Goal: Transaction & Acquisition: Purchase product/service

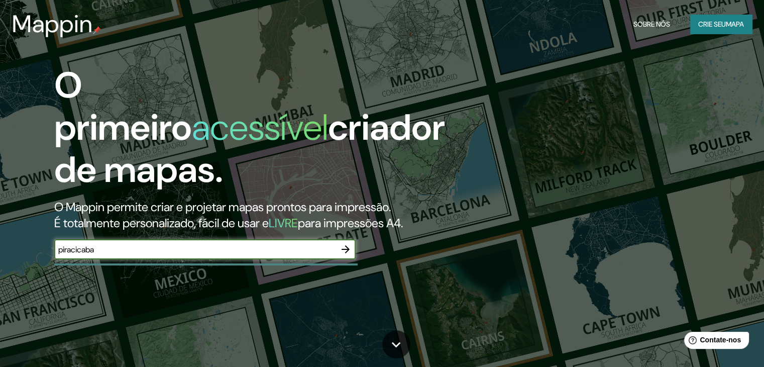
type input "piracicaba"
click at [735, 22] on font "mapa" at bounding box center [735, 24] width 18 height 9
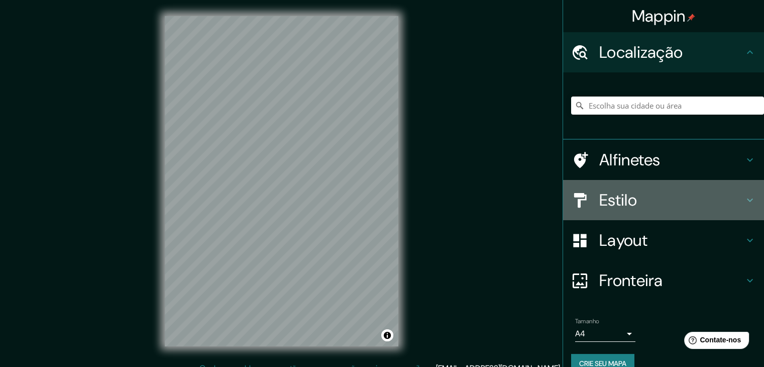
click at [634, 192] on h4 "Estilo" at bounding box center [672, 200] width 145 height 20
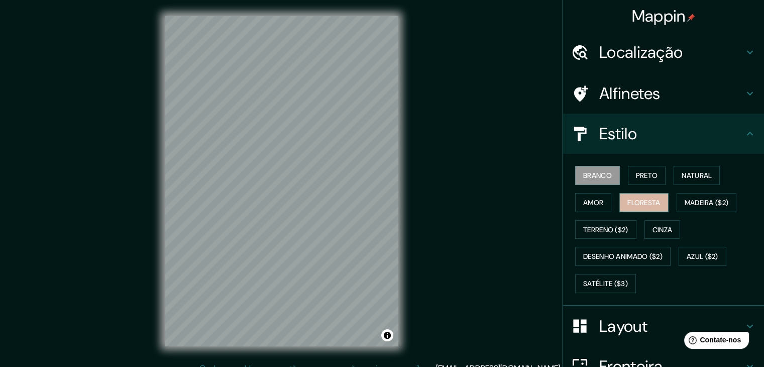
click at [651, 196] on font "Floresta" at bounding box center [644, 202] width 33 height 13
click at [597, 171] on font "Branco" at bounding box center [597, 175] width 29 height 9
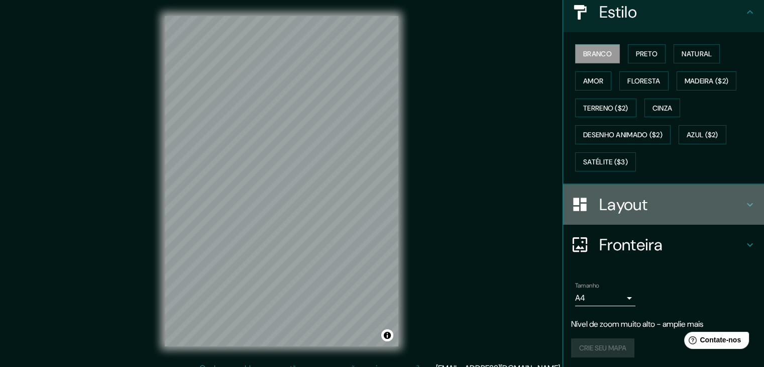
click at [632, 202] on font "Layout" at bounding box center [624, 204] width 48 height 21
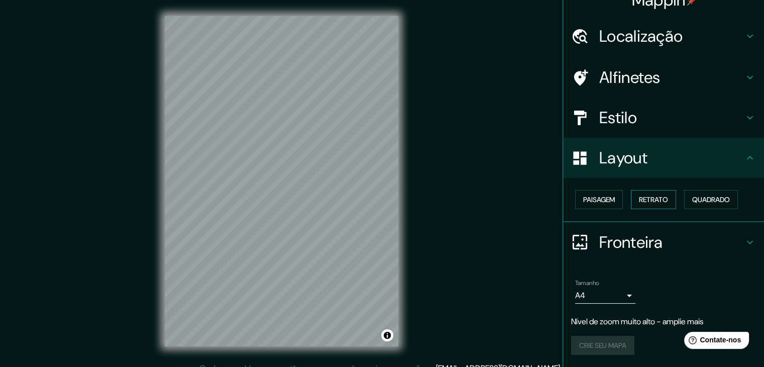
scroll to position [15, 0]
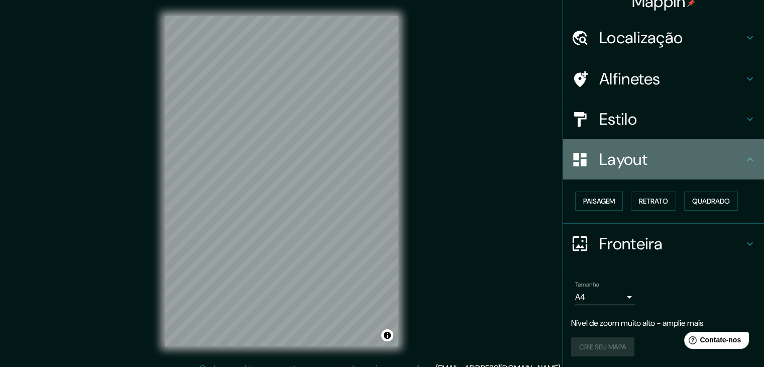
click at [635, 167] on font "Layout" at bounding box center [624, 159] width 48 height 21
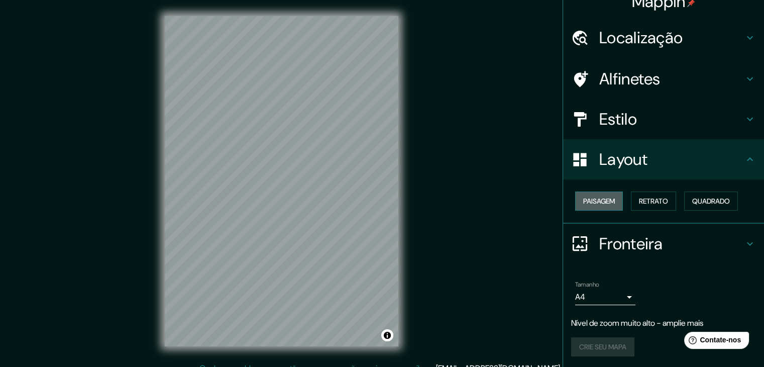
click at [608, 199] on font "Paisagem" at bounding box center [599, 201] width 32 height 9
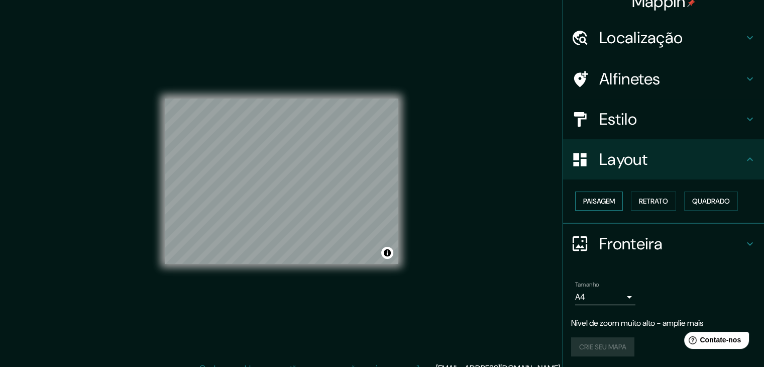
click at [617, 200] on button "Paisagem" at bounding box center [599, 200] width 48 height 19
drag, startPoint x: 652, startPoint y: 204, endPoint x: 663, endPoint y: 198, distance: 12.6
click at [652, 203] on font "Retrato" at bounding box center [653, 201] width 29 height 9
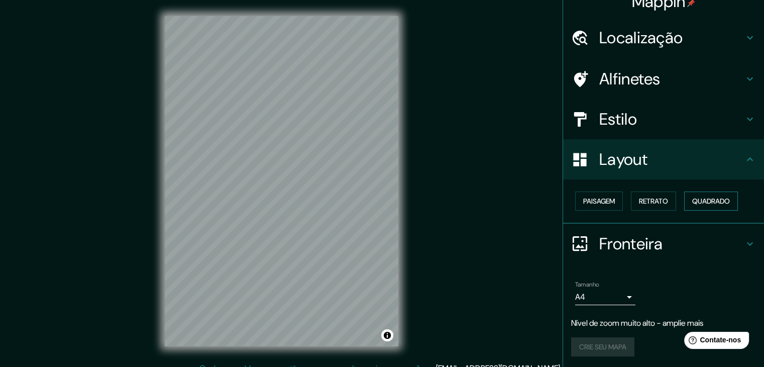
drag, startPoint x: 700, startPoint y: 196, endPoint x: 685, endPoint y: 198, distance: 14.7
click at [699, 197] on font "Quadrado" at bounding box center [712, 201] width 38 height 9
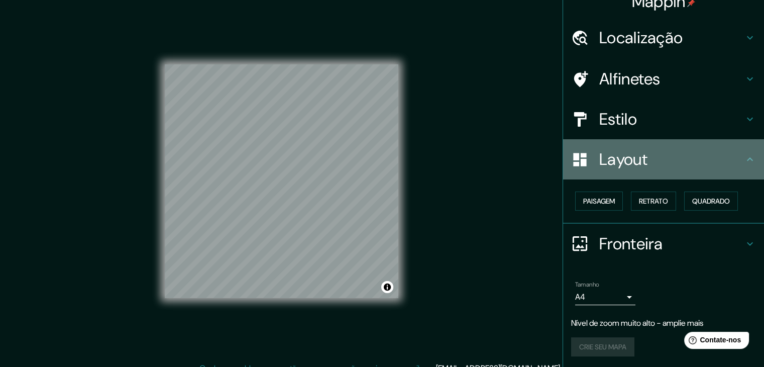
drag, startPoint x: 642, startPoint y: 169, endPoint x: 629, endPoint y: 179, distance: 17.2
click at [643, 168] on div "Layout" at bounding box center [663, 159] width 201 height 40
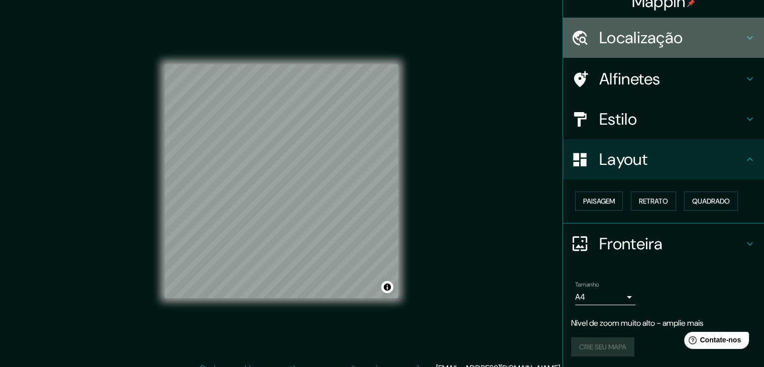
click at [658, 31] on font "Localização" at bounding box center [641, 37] width 83 height 21
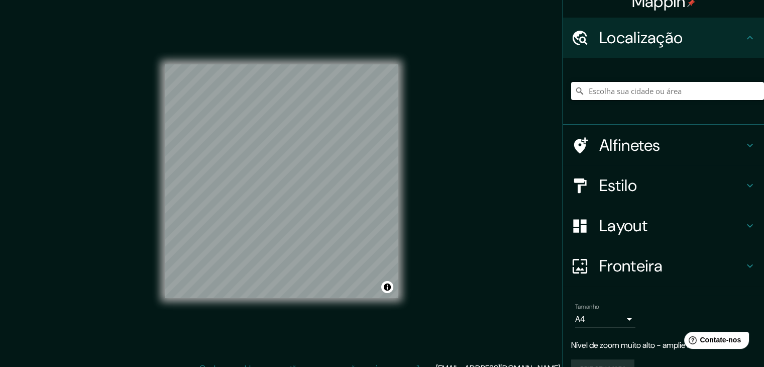
click at [651, 92] on input "Escolha sua cidade ou área" at bounding box center [667, 91] width 193 height 18
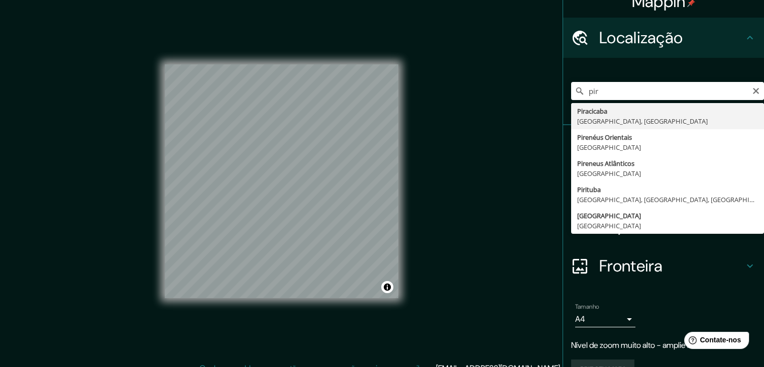
drag, startPoint x: 635, startPoint y: 114, endPoint x: 630, endPoint y: 115, distance: 5.6
type input "Piracicaba, [GEOGRAPHIC_DATA], [GEOGRAPHIC_DATA]"
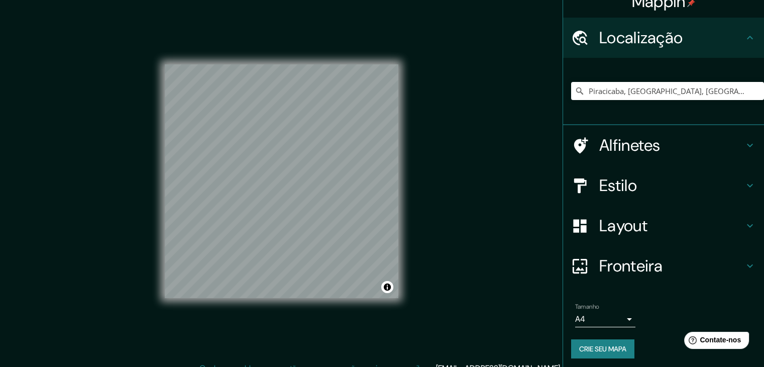
click at [659, 184] on h4 "Estilo" at bounding box center [672, 185] width 145 height 20
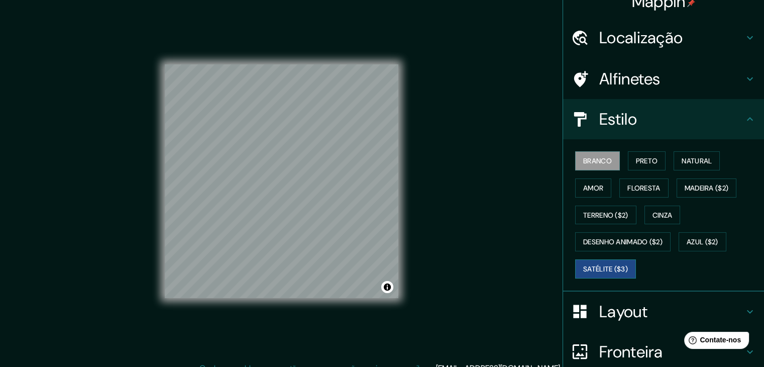
click at [606, 264] on font "Satélite ($3)" at bounding box center [605, 268] width 45 height 9
click at [583, 157] on font "Branco" at bounding box center [597, 160] width 29 height 9
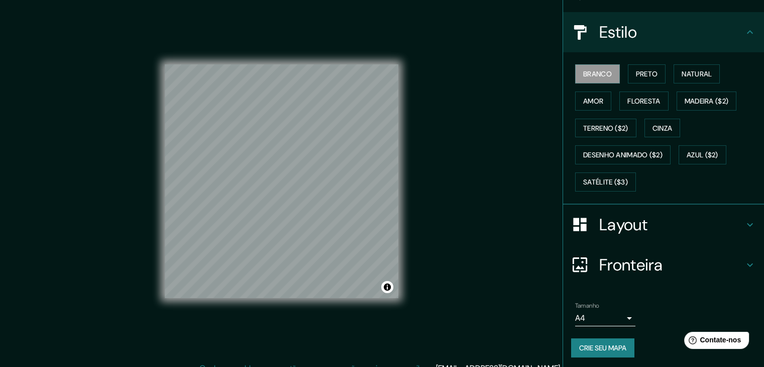
click at [623, 254] on font "Fronteira" at bounding box center [632, 264] width 64 height 21
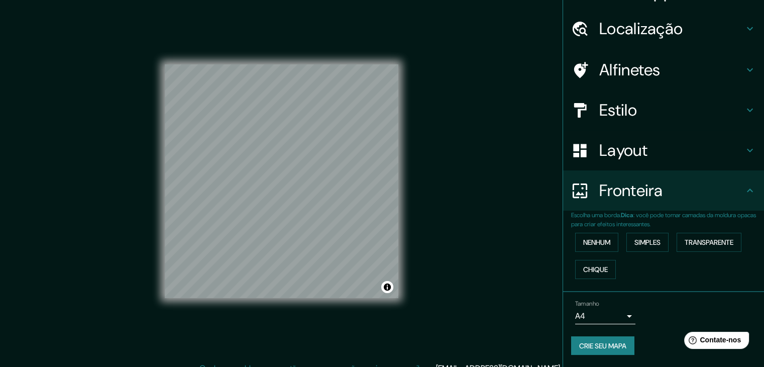
scroll to position [23, 0]
click at [600, 272] on font "Chique" at bounding box center [595, 270] width 25 height 9
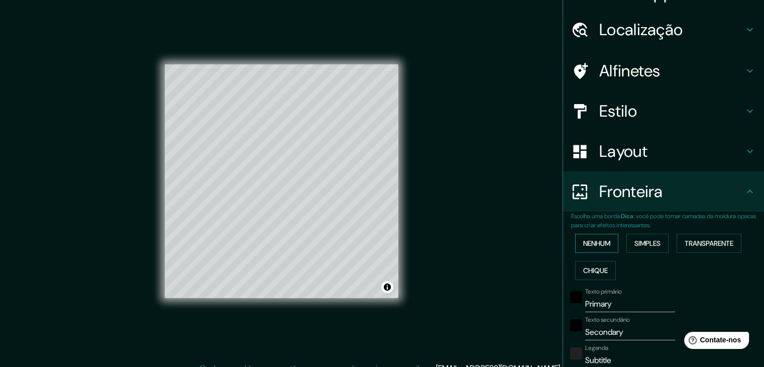
click at [592, 249] on button "Nenhum" at bounding box center [596, 243] width 43 height 19
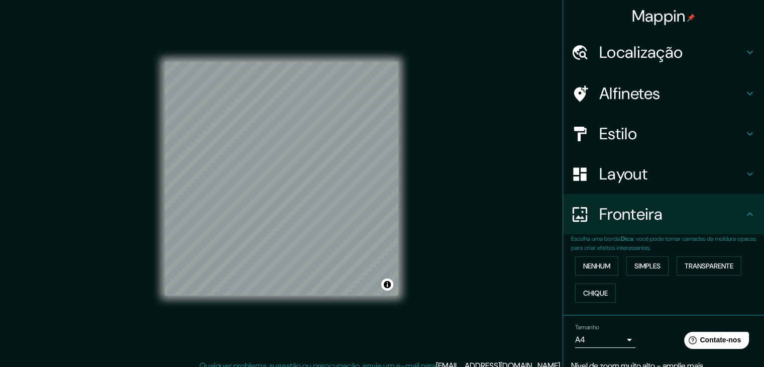
scroll to position [0, 0]
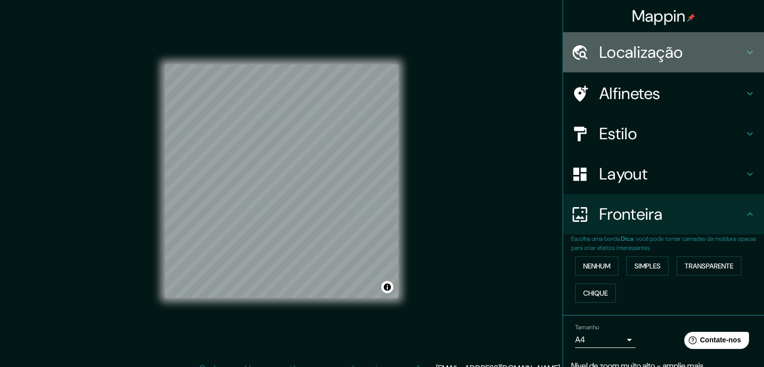
drag, startPoint x: 625, startPoint y: 48, endPoint x: 640, endPoint y: 66, distance: 23.9
click at [626, 46] on font "Localização" at bounding box center [641, 52] width 83 height 21
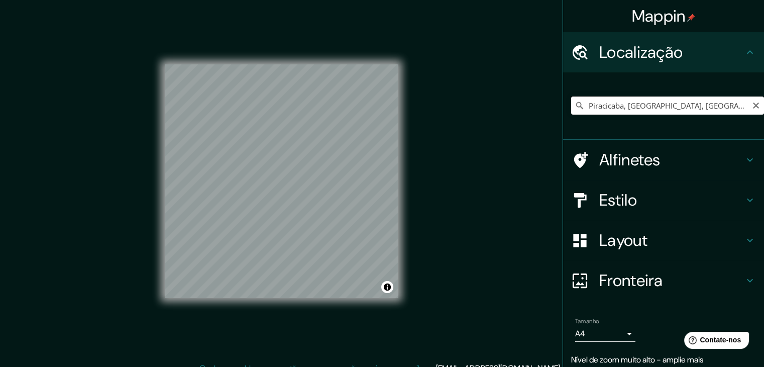
click at [703, 99] on input "Piracicaba, [GEOGRAPHIC_DATA], [GEOGRAPHIC_DATA]" at bounding box center [667, 105] width 193 height 18
